Goal: Transaction & Acquisition: Purchase product/service

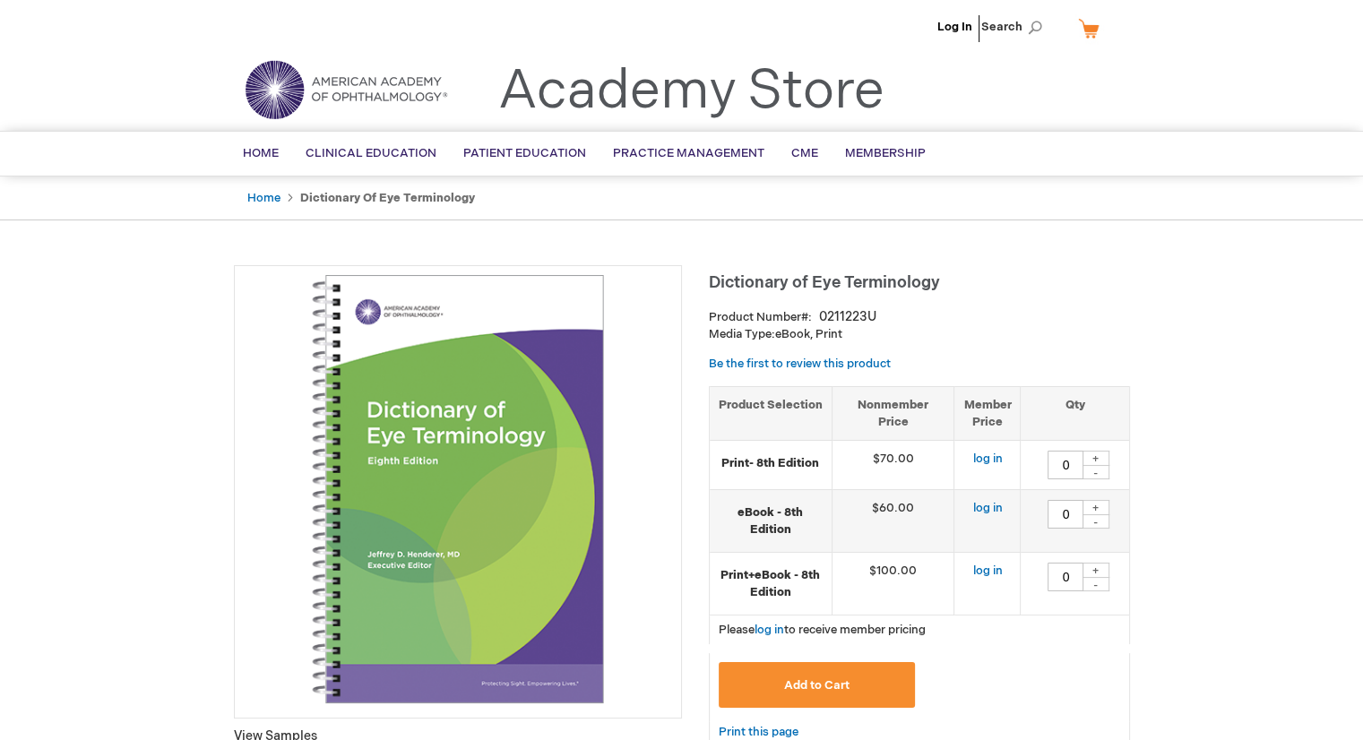
click at [1102, 502] on div "+" at bounding box center [1096, 507] width 27 height 15
type input "1"
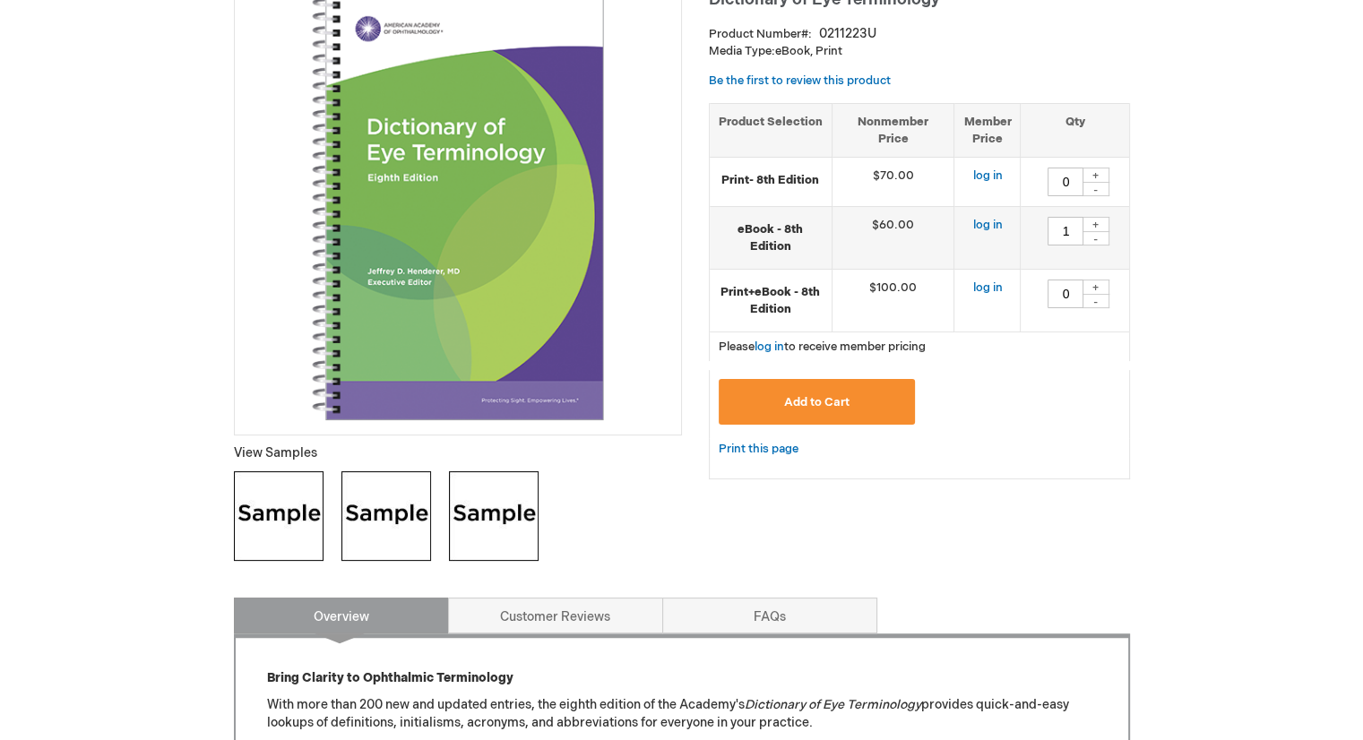
scroll to position [179, 0]
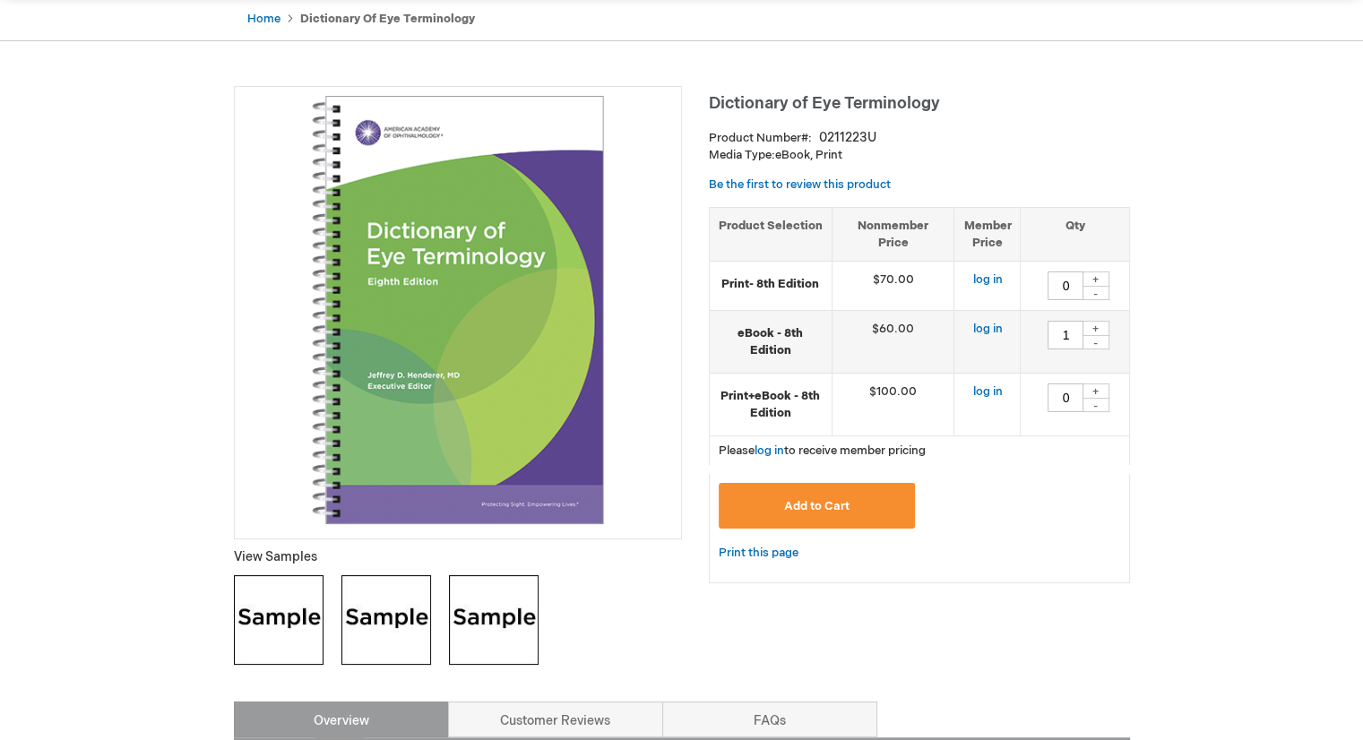
click at [842, 508] on span "Add to Cart" at bounding box center [816, 506] width 65 height 14
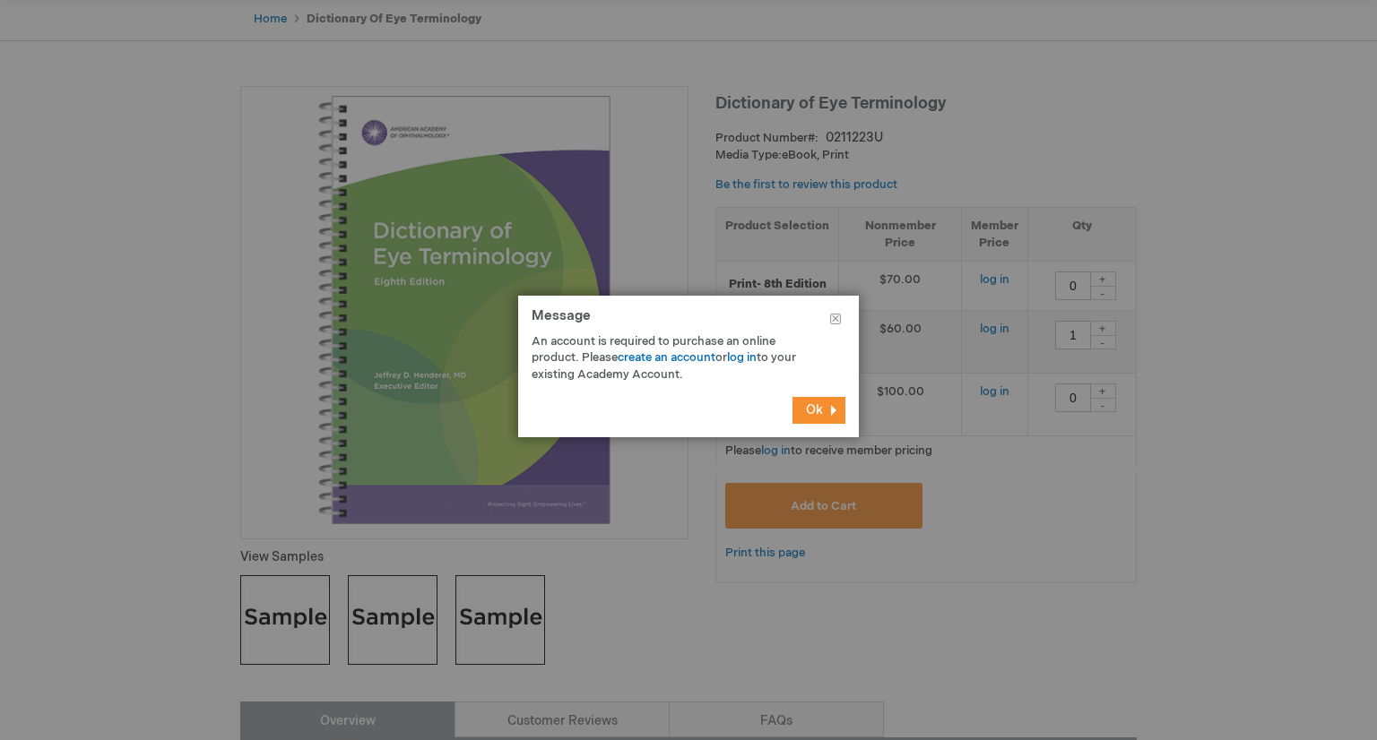
click at [815, 406] on span "Ok" at bounding box center [814, 409] width 17 height 15
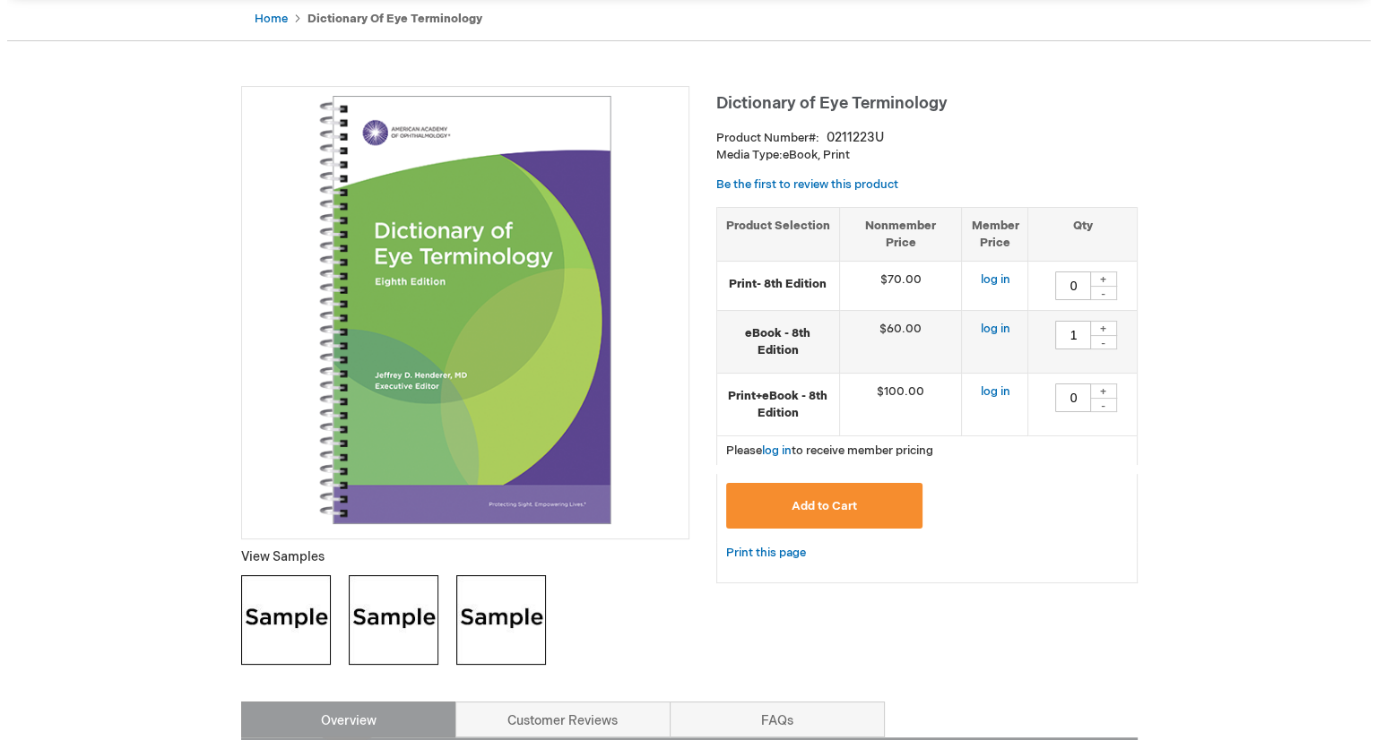
scroll to position [90, 0]
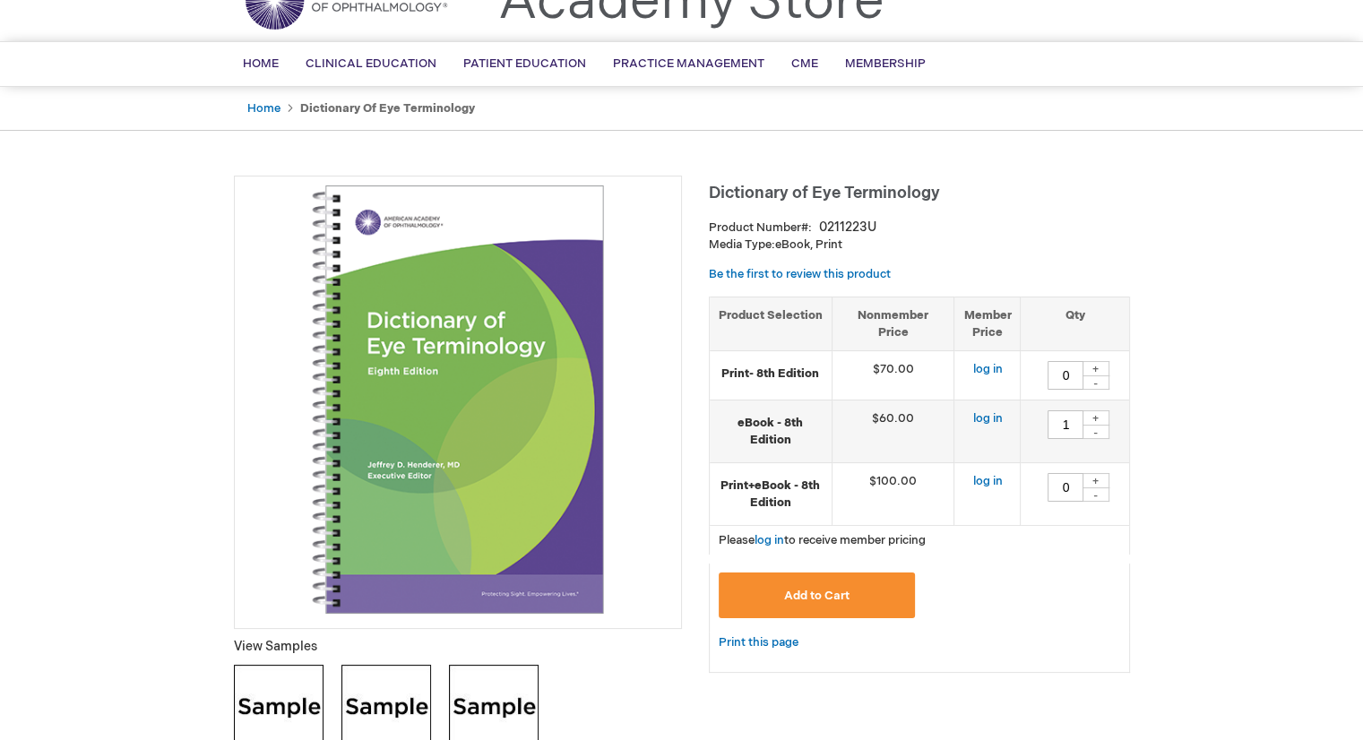
click at [868, 582] on button "Add to Cart" at bounding box center [817, 596] width 197 height 46
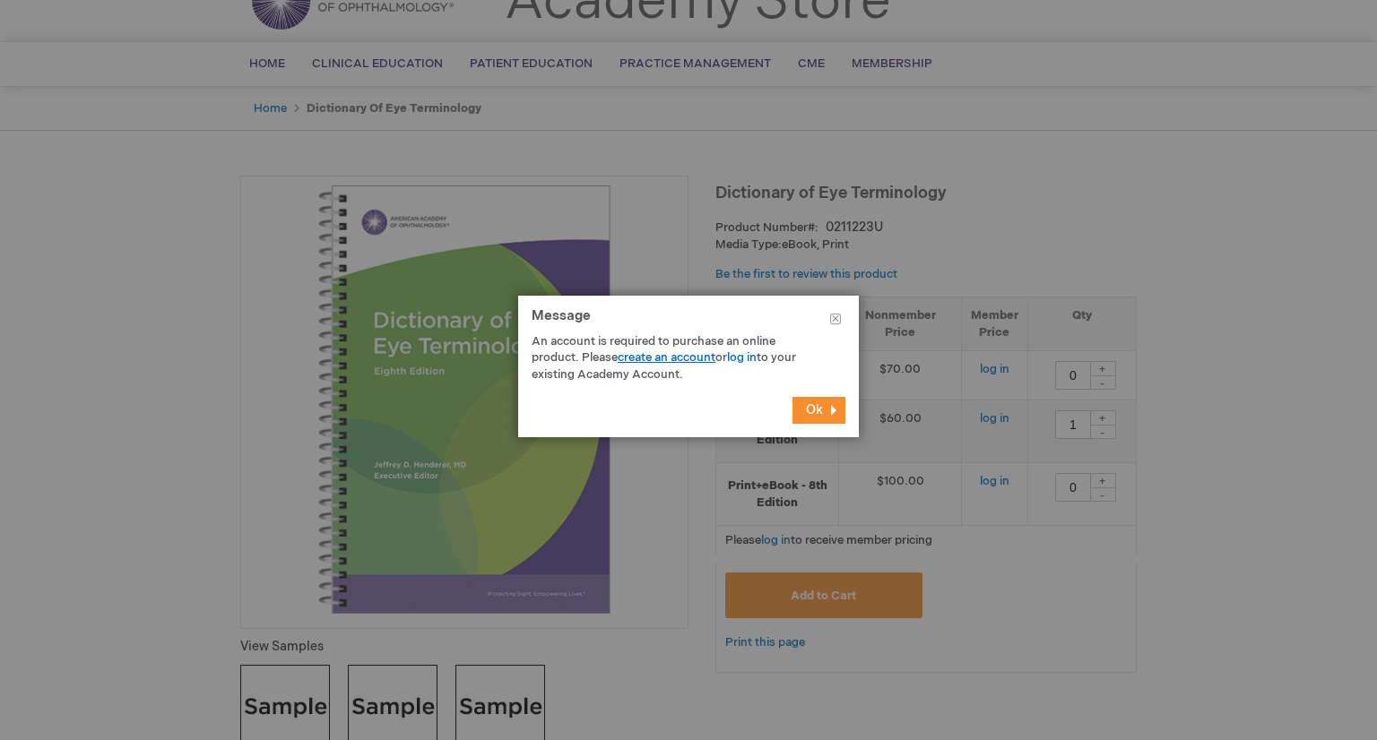
click at [648, 360] on link "create an account" at bounding box center [667, 357] width 98 height 14
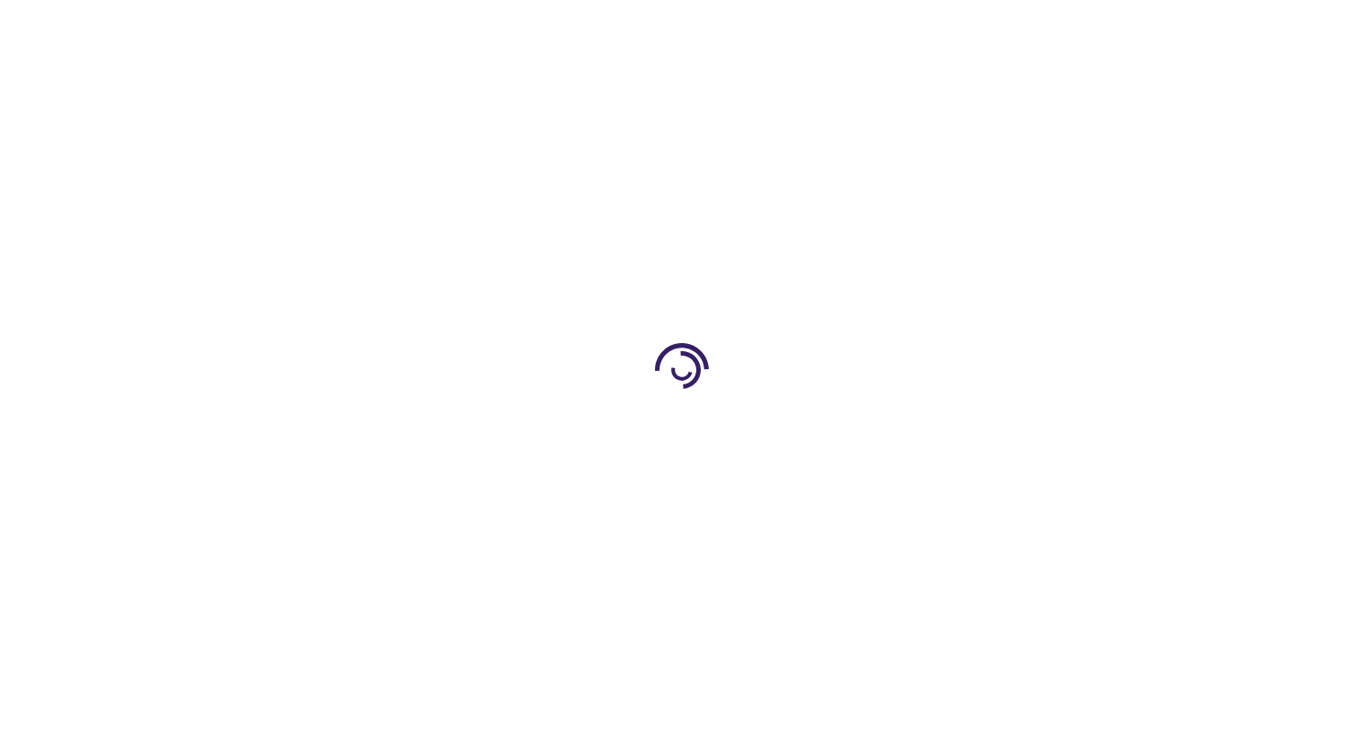
type input "0"
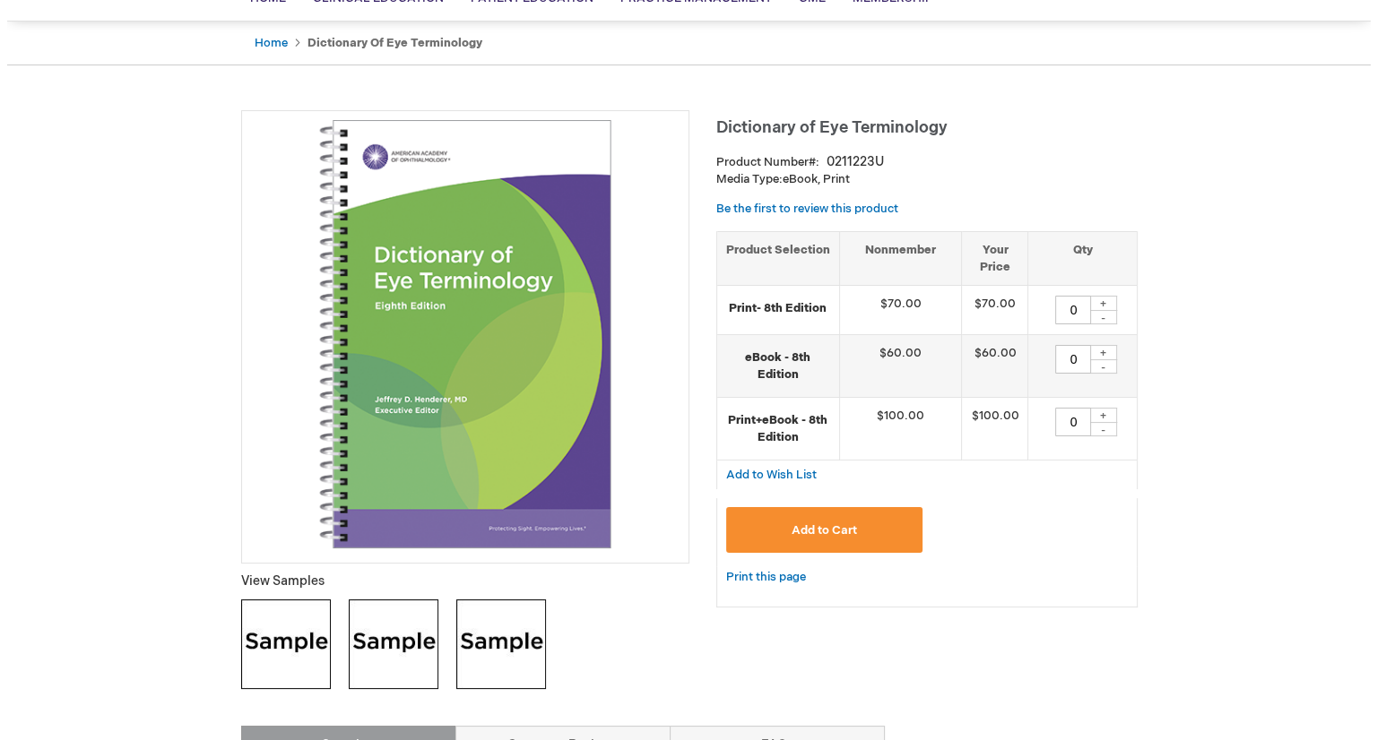
scroll to position [269, 0]
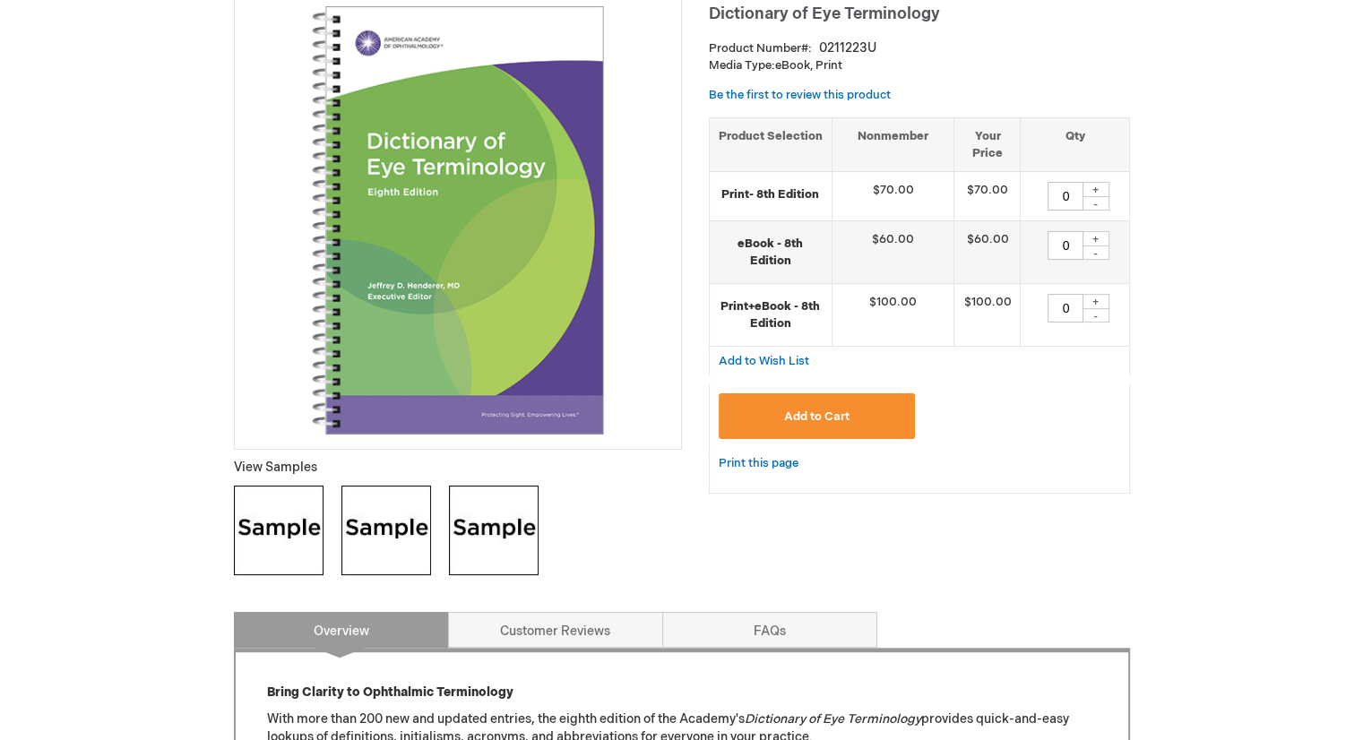
click at [1094, 238] on div "+" at bounding box center [1096, 238] width 27 height 15
type input "1"
click at [847, 423] on span "Add to Cart" at bounding box center [816, 417] width 65 height 14
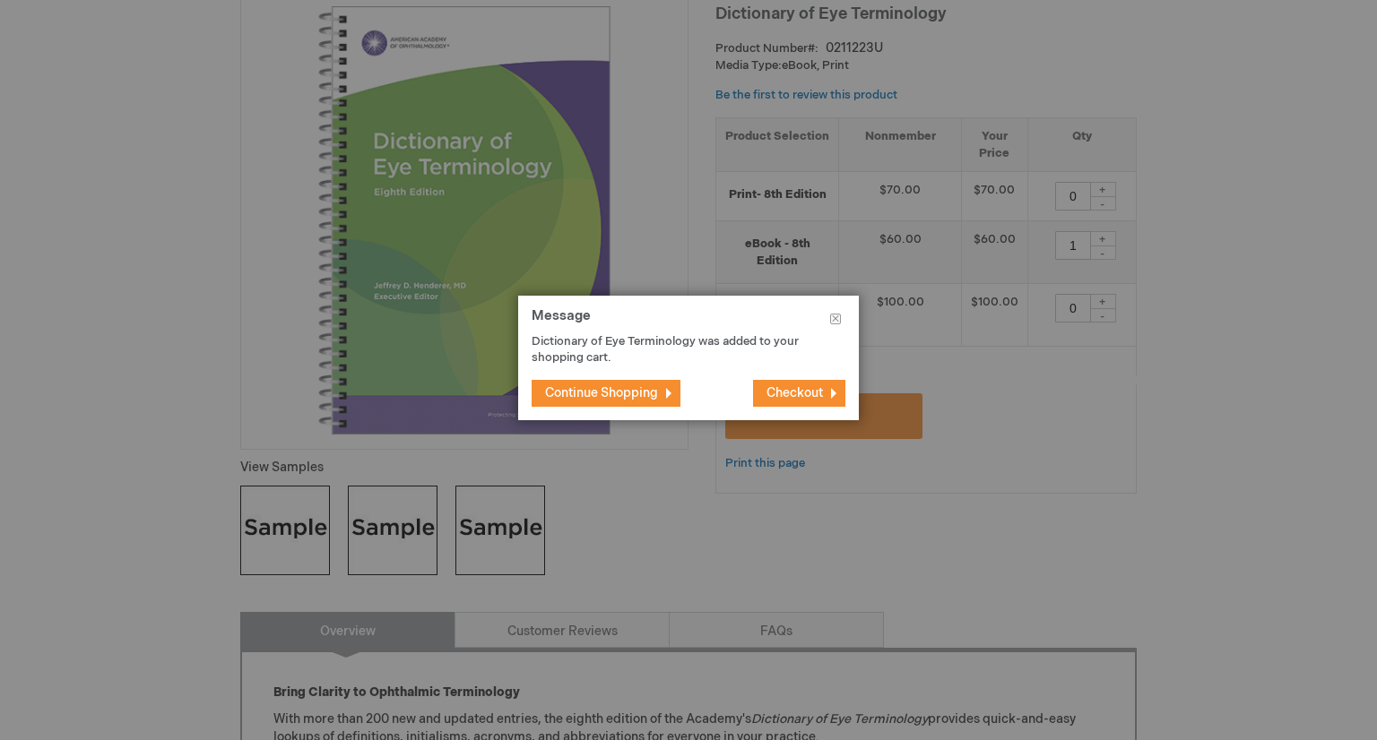
click at [774, 392] on span "Checkout" at bounding box center [794, 392] width 56 height 15
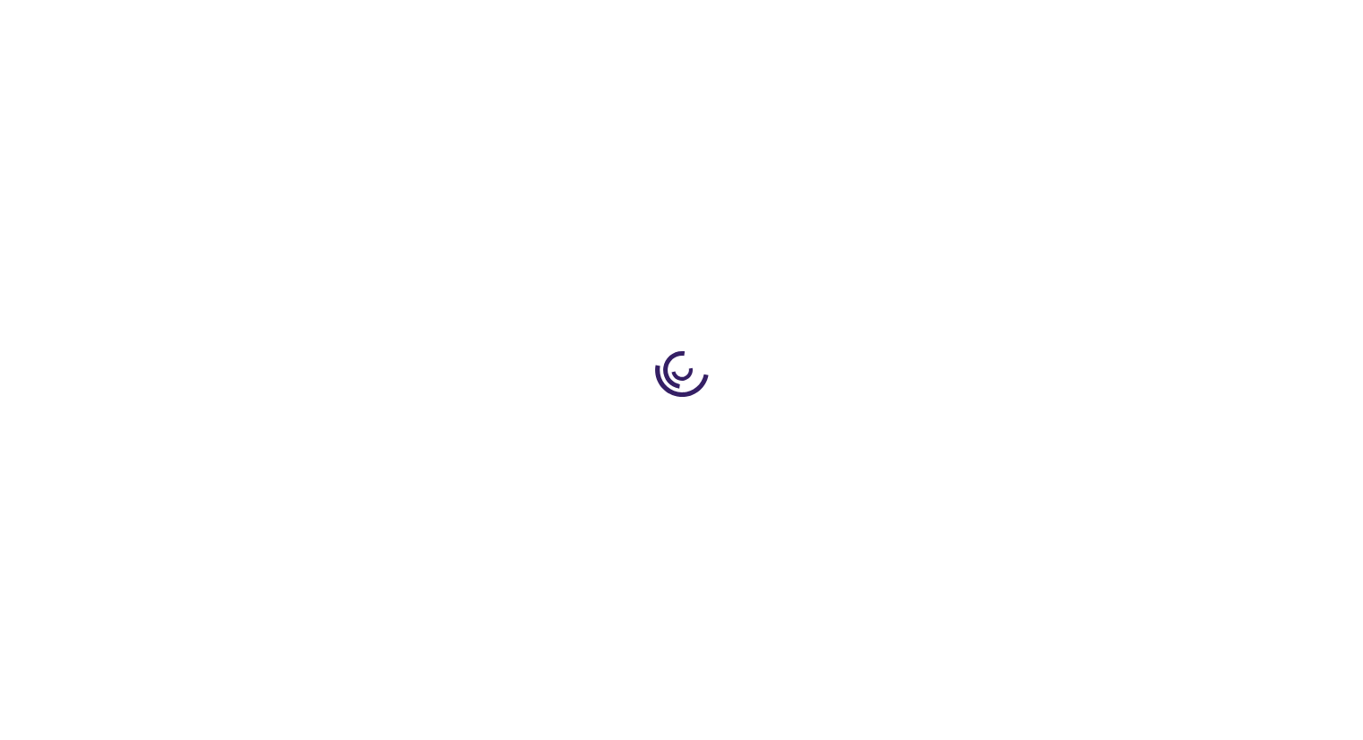
select select "US"
select select "59"
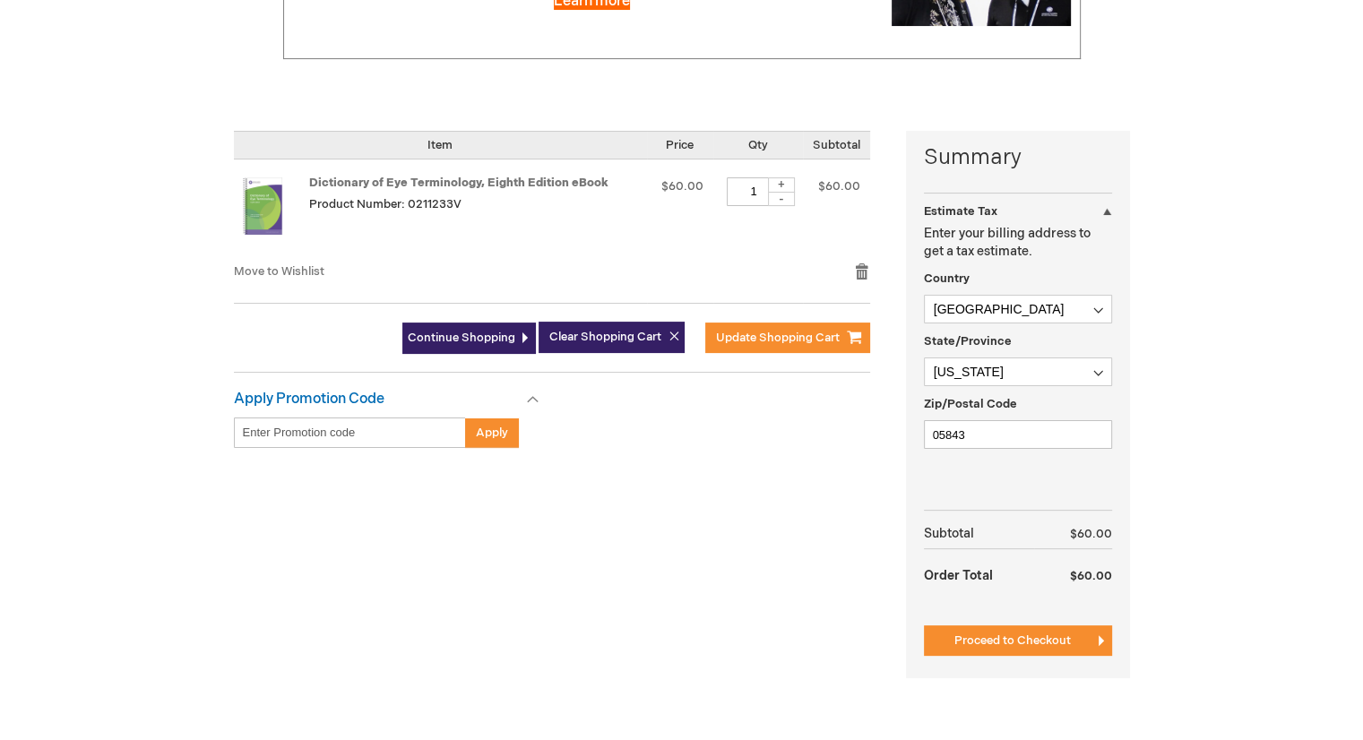
scroll to position [359, 0]
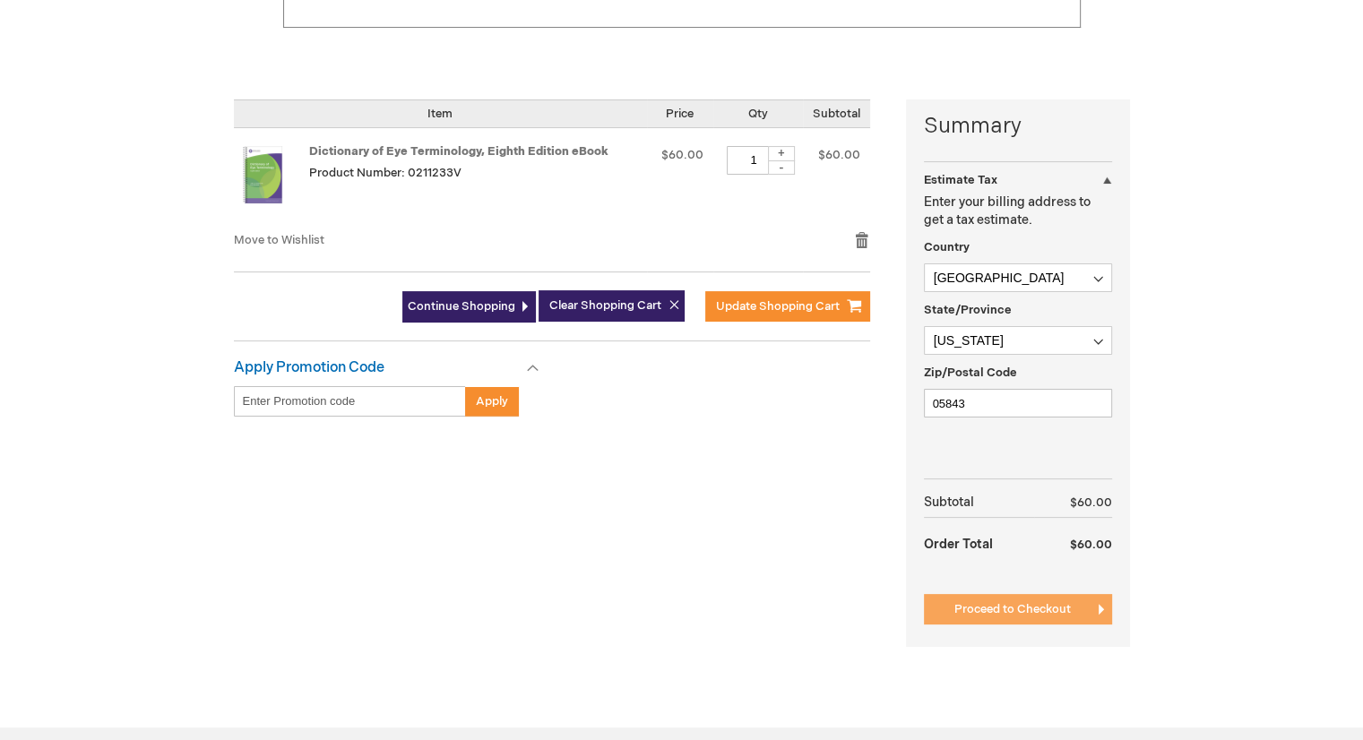
click at [1026, 603] on span "Proceed to Checkout" at bounding box center [1013, 609] width 117 height 14
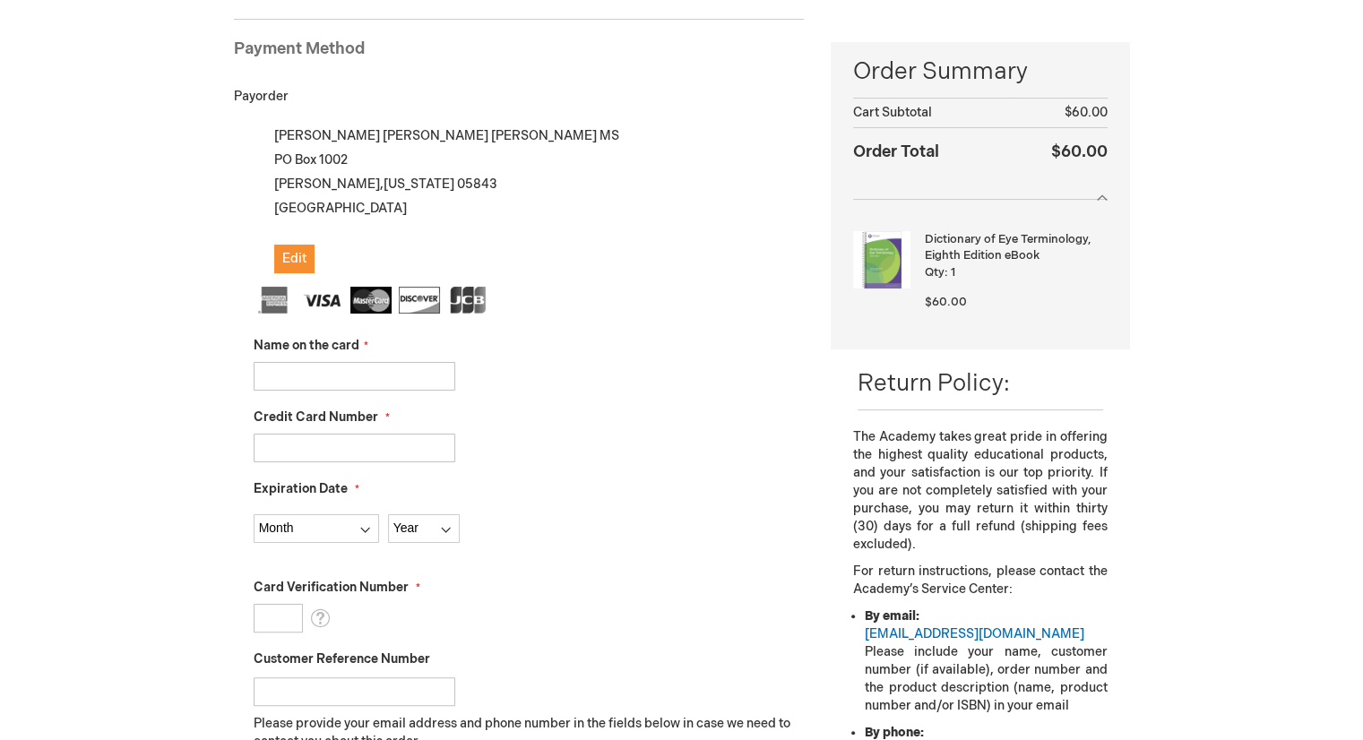
click at [382, 367] on input "Name on the card" at bounding box center [355, 376] width 202 height 29
type input "James P Allen"
type input "4100390531437289"
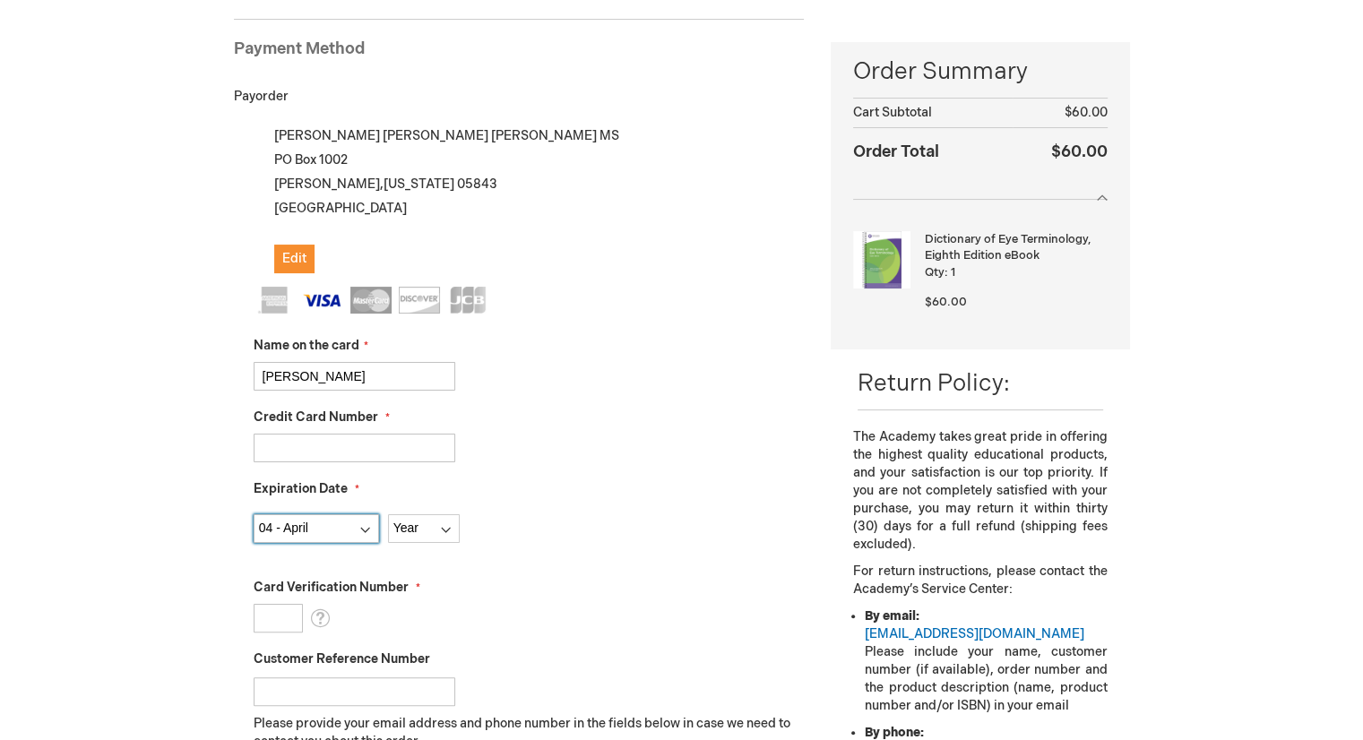
select select "5"
select select "2028"
type input "863"
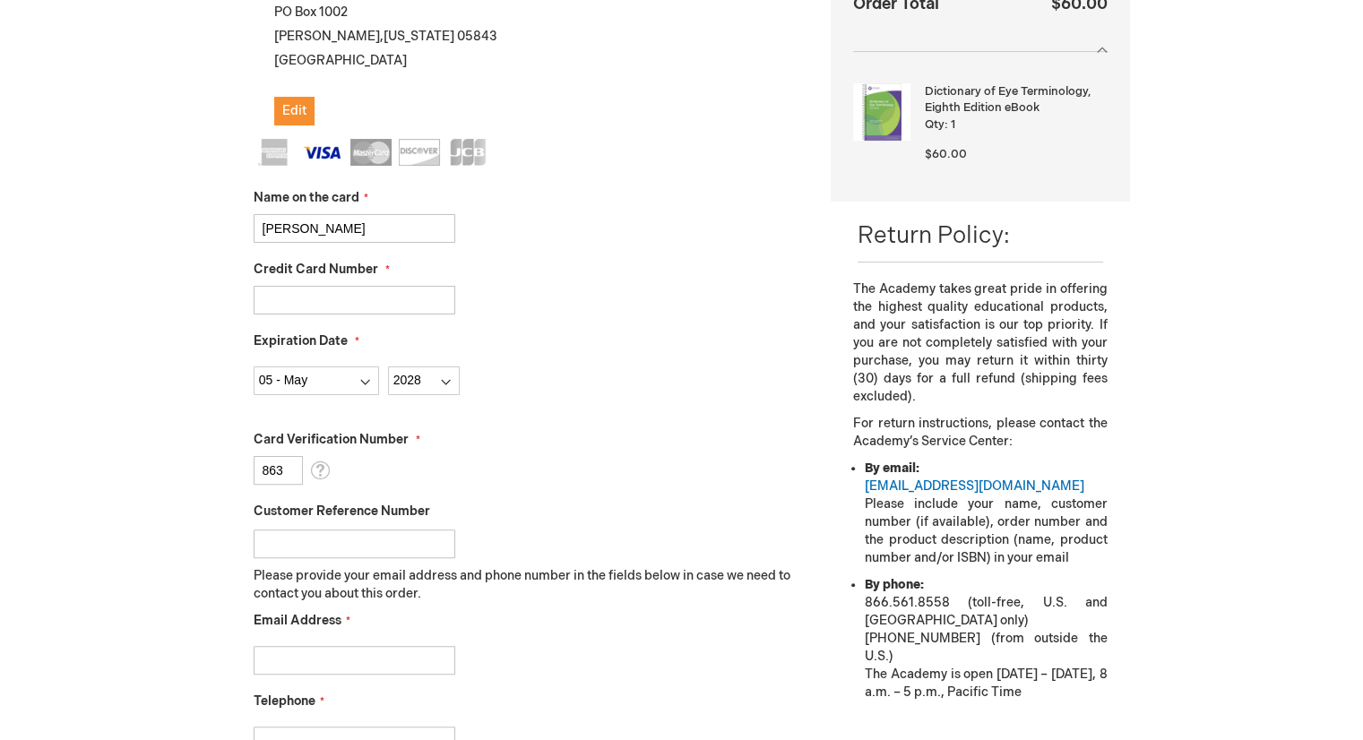
scroll to position [424, 0]
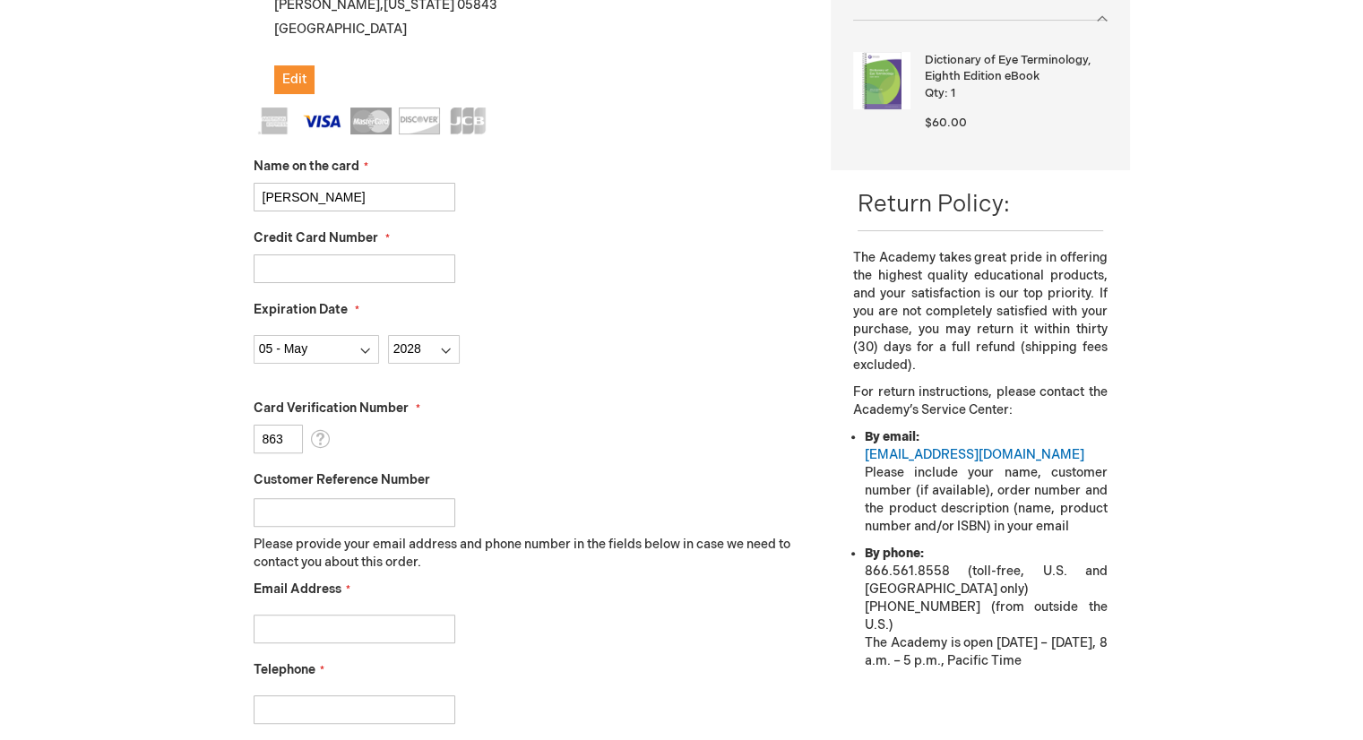
click at [369, 627] on input "Email Address" at bounding box center [355, 629] width 202 height 29
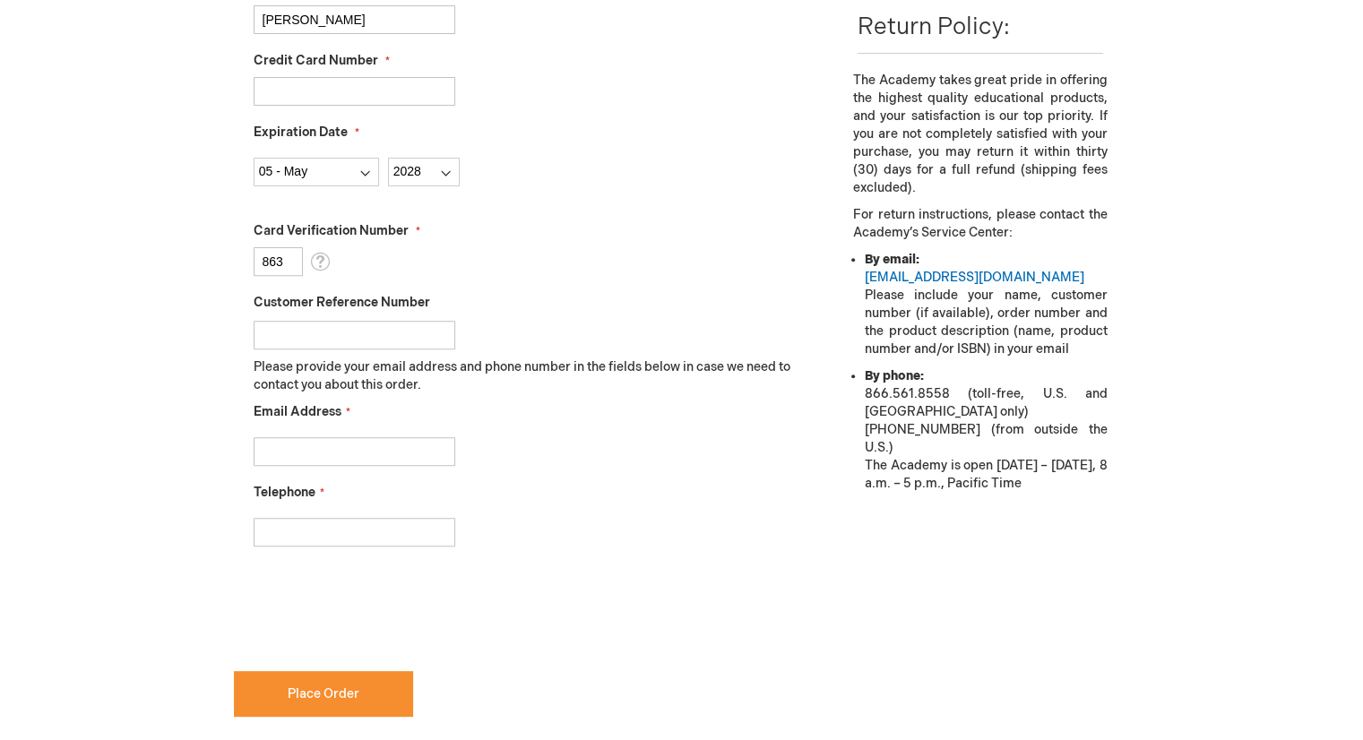
scroll to position [603, 0]
type input "james.allen@vermont.gov"
type input "8029992836"
checkbox input "true"
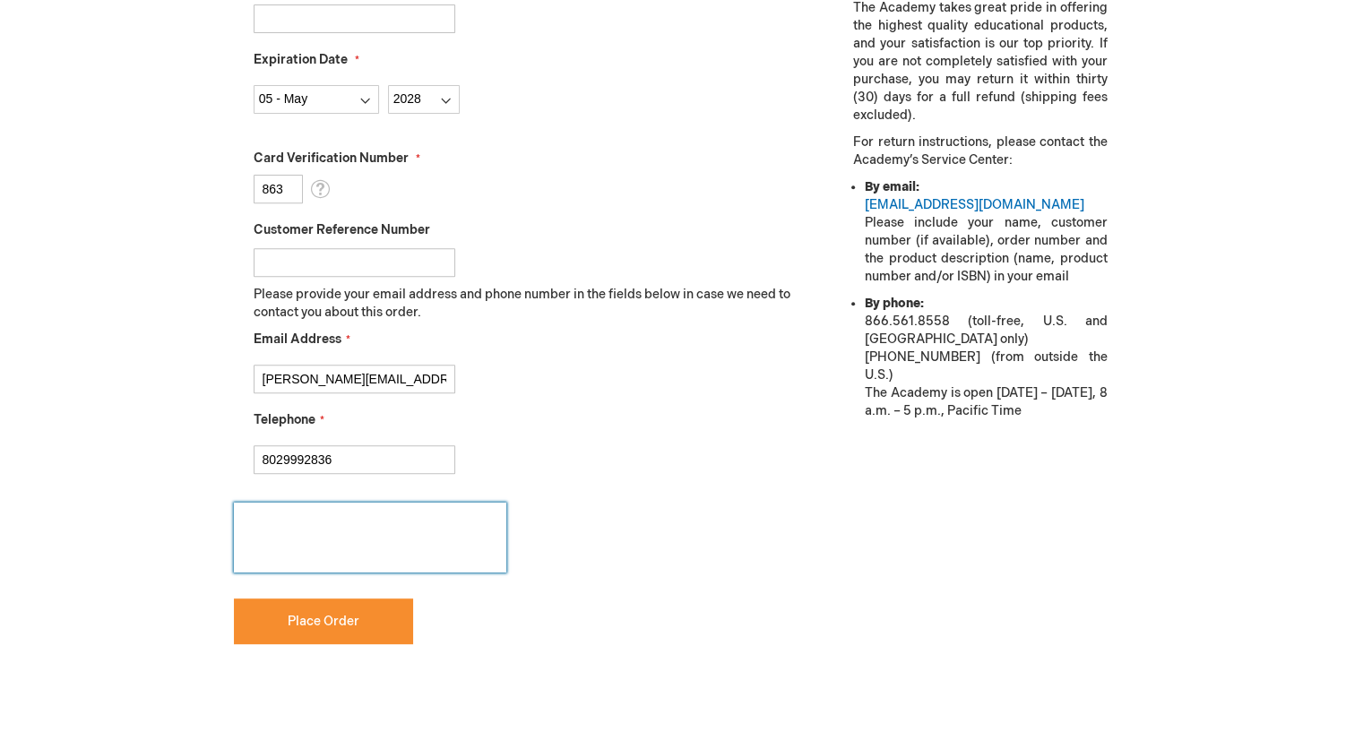
scroll to position [782, 0]
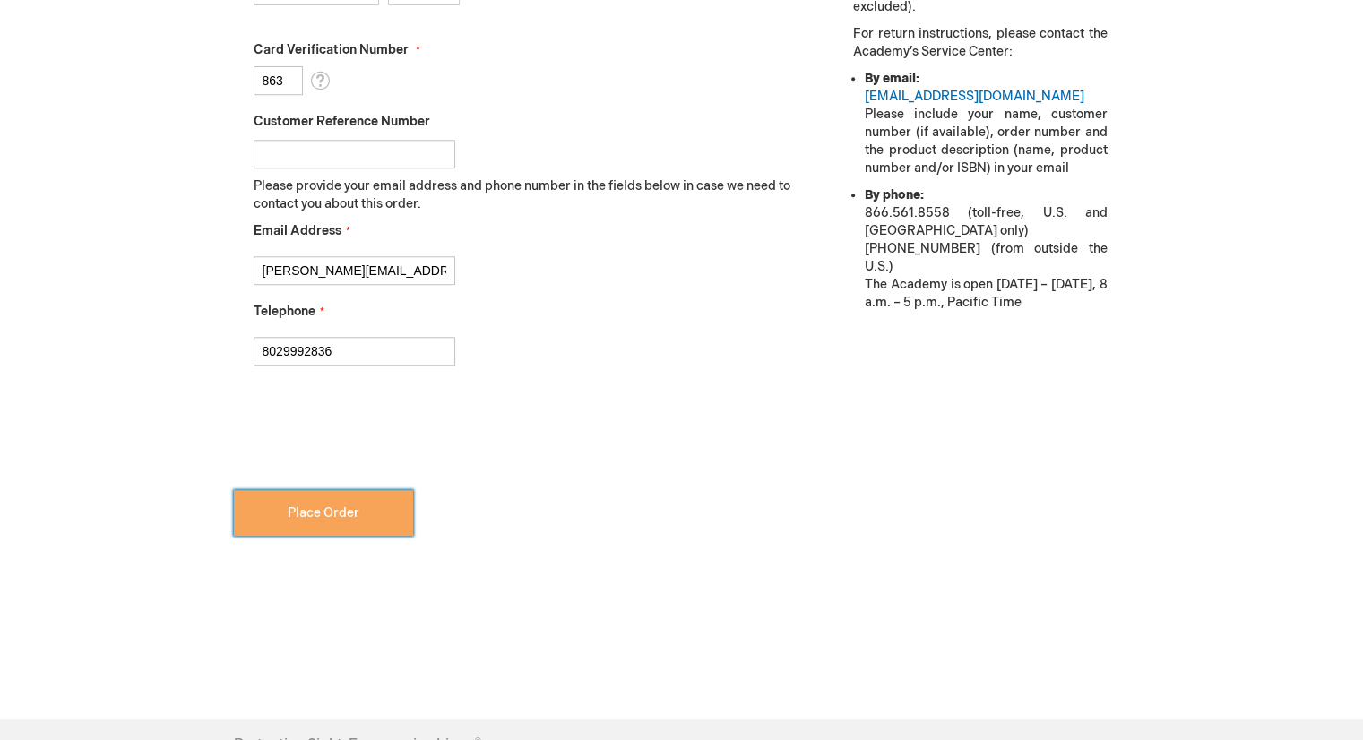
click at [348, 521] on button "Place Order" at bounding box center [323, 513] width 179 height 46
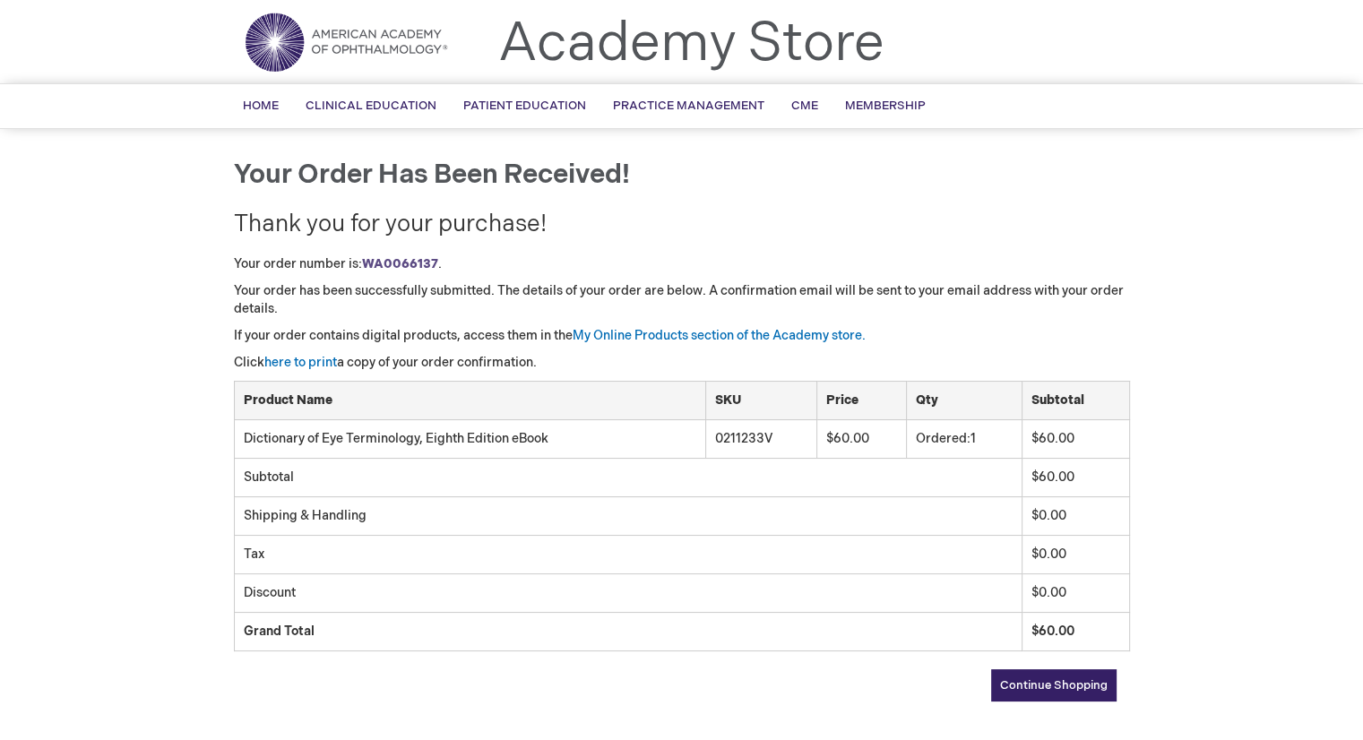
scroll to position [90, 0]
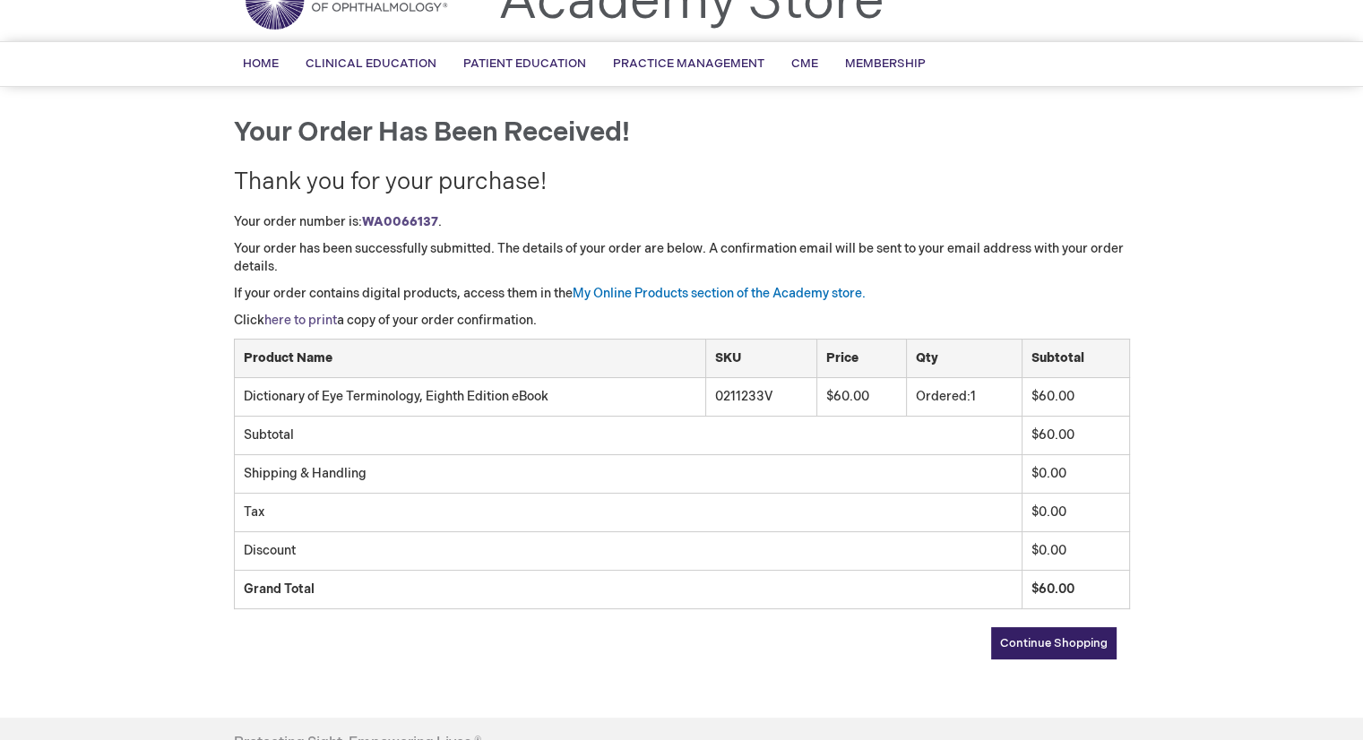
click at [336, 314] on link "here to print" at bounding box center [300, 320] width 73 height 15
